Goal: Task Accomplishment & Management: Complete application form

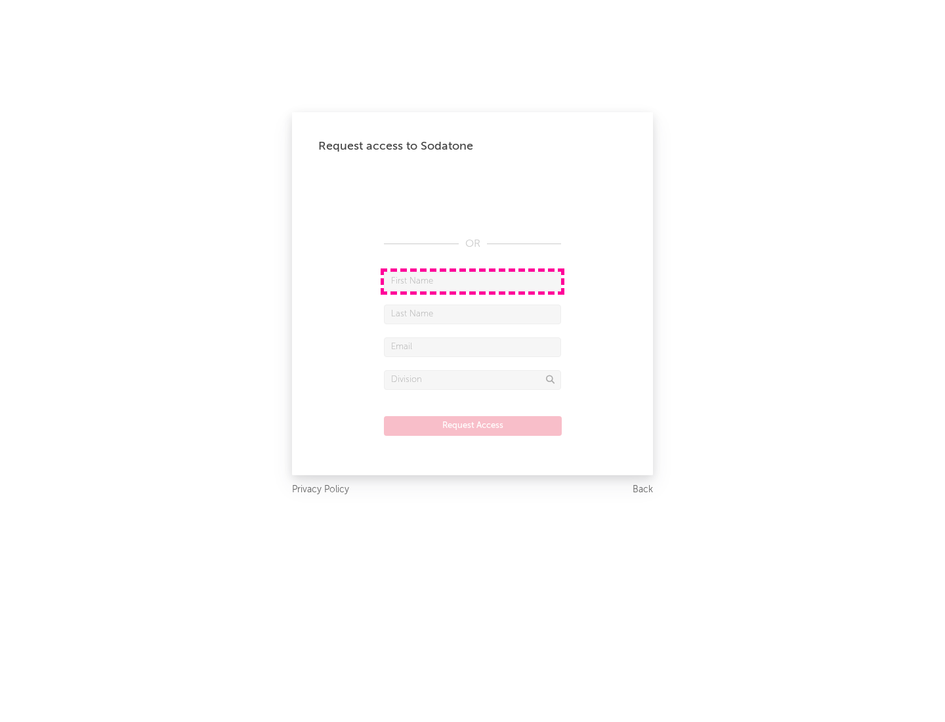
click at [472, 281] on input "text" at bounding box center [472, 282] width 177 height 20
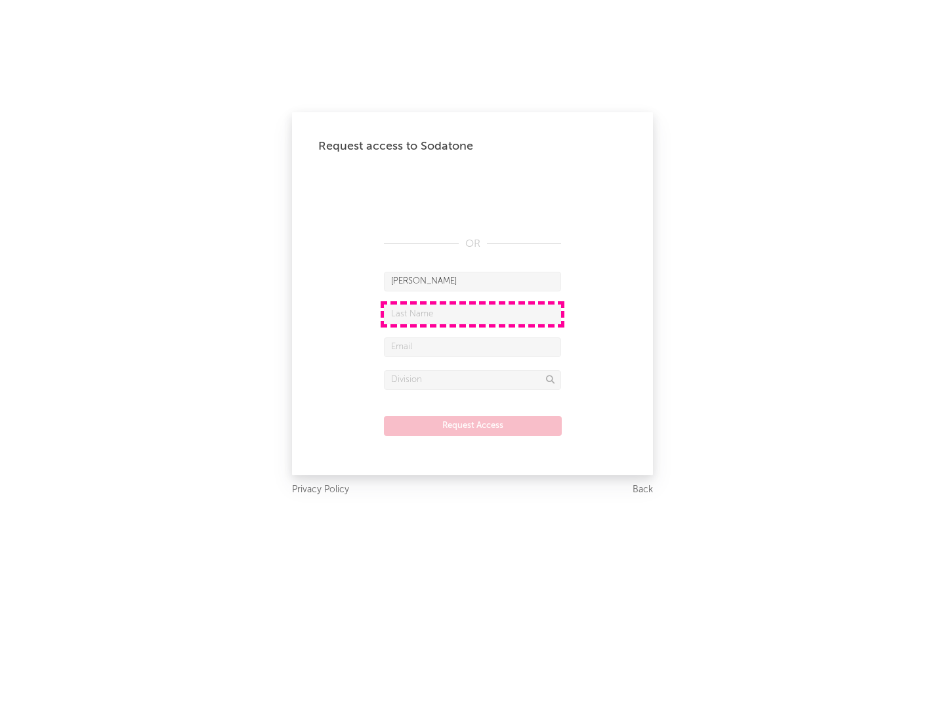
type input "[PERSON_NAME]"
click at [472, 314] on input "text" at bounding box center [472, 314] width 177 height 20
type input "[PERSON_NAME]"
click at [472, 346] on input "text" at bounding box center [472, 347] width 177 height 20
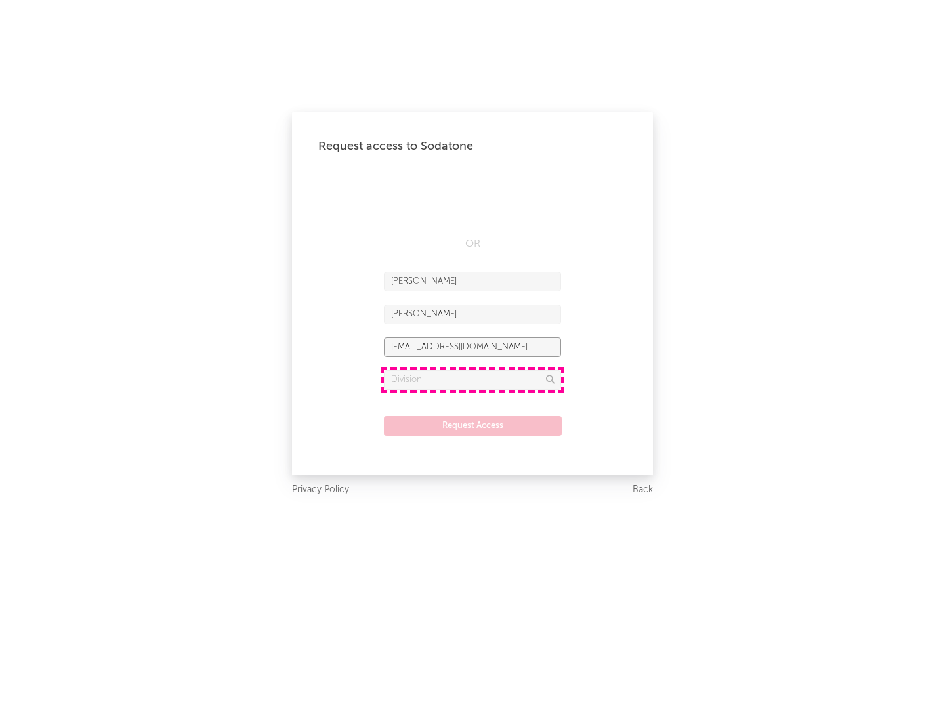
type input "[EMAIL_ADDRESS][DOMAIN_NAME]"
click at [472, 379] on input "text" at bounding box center [472, 380] width 177 height 20
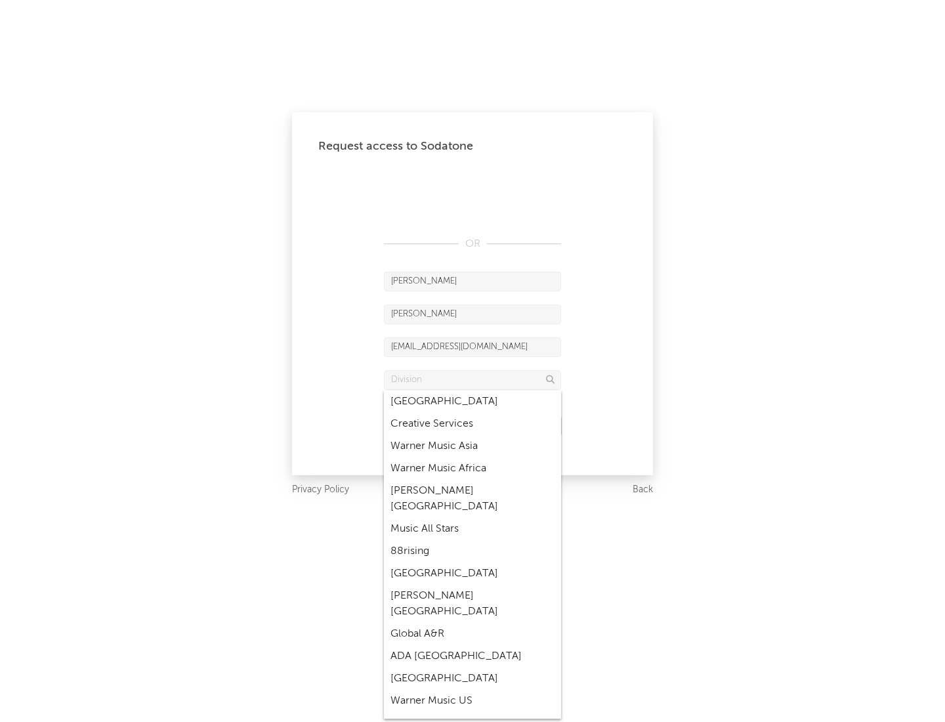
click at [472, 518] on div "Music All Stars" at bounding box center [472, 529] width 177 height 22
type input "Music All Stars"
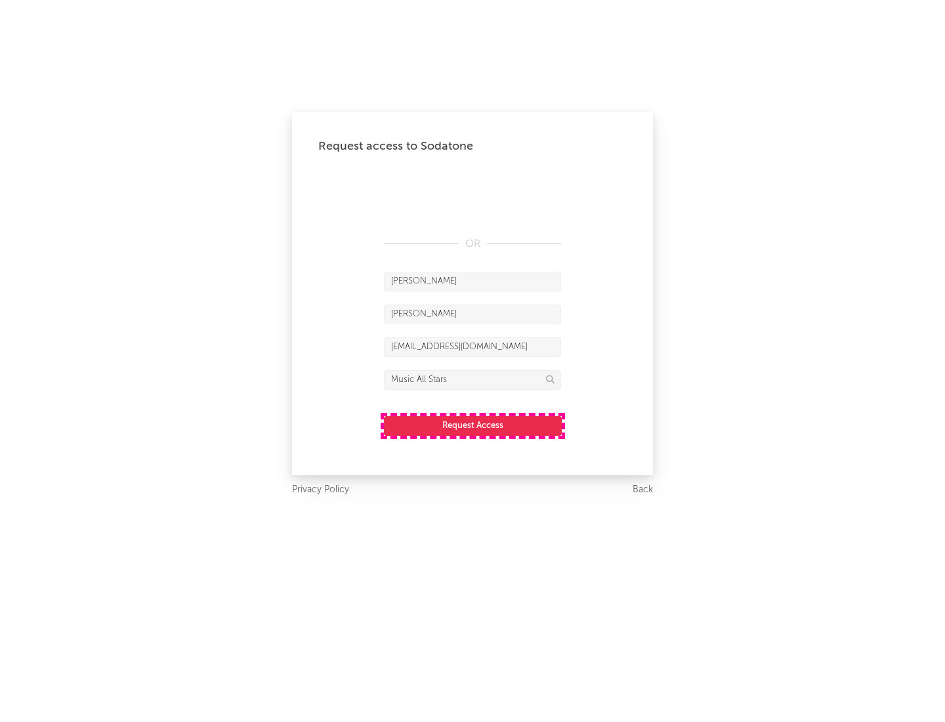
click at [472, 425] on button "Request Access" at bounding box center [473, 426] width 178 height 20
